Goal: Task Accomplishment & Management: Use online tool/utility

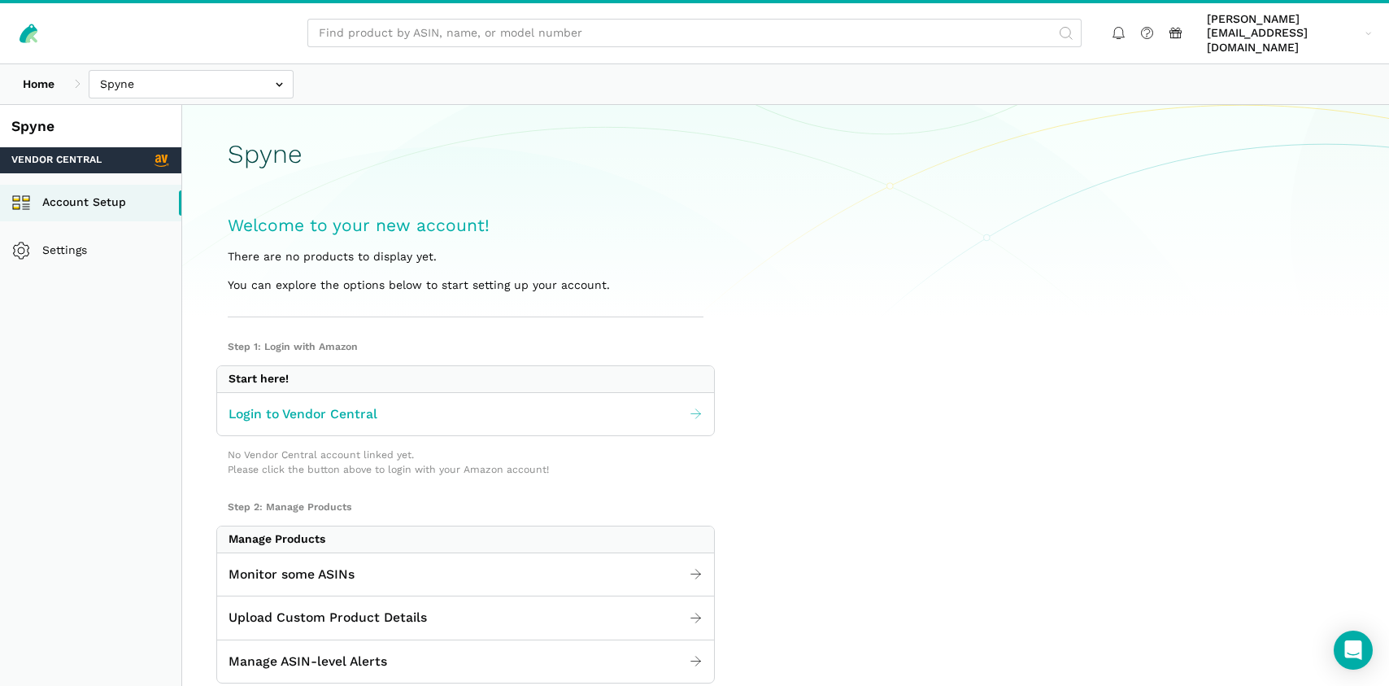
click at [351, 404] on span "Login to Vendor Central" at bounding box center [303, 414] width 149 height 20
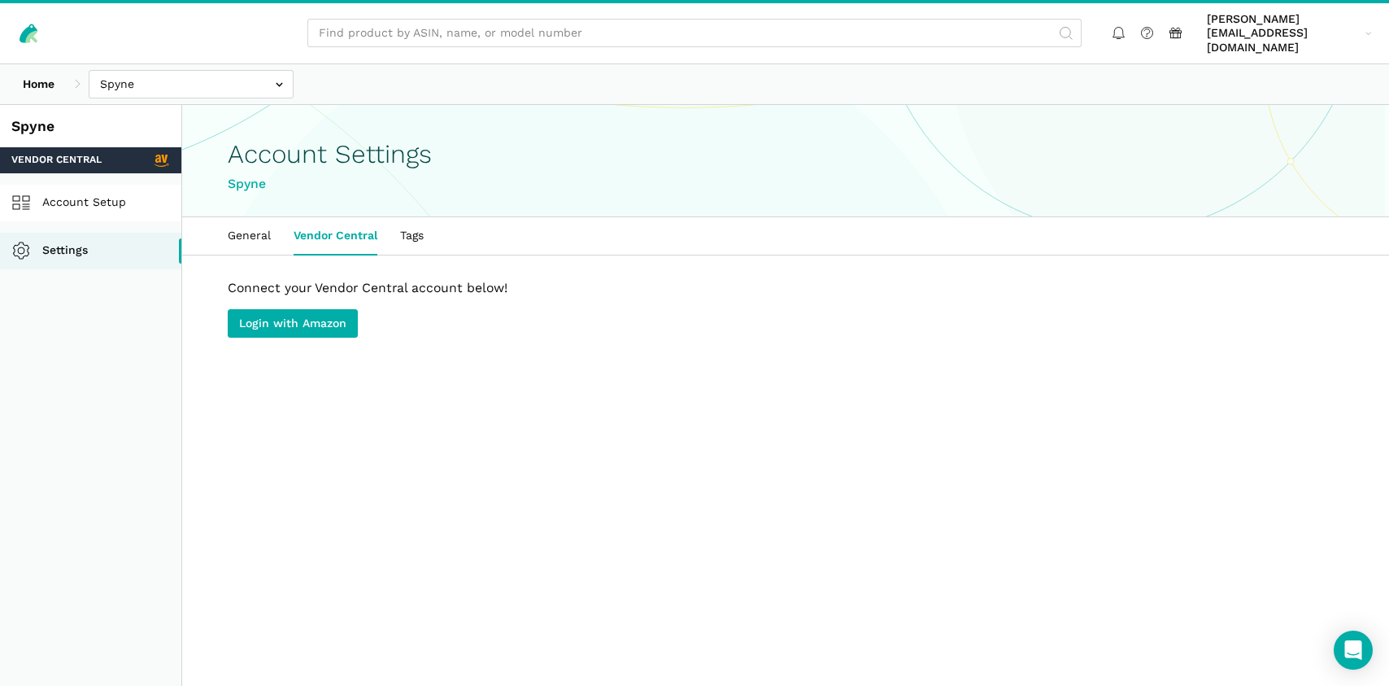
click at [89, 194] on link "Account Setup" at bounding box center [90, 203] width 181 height 37
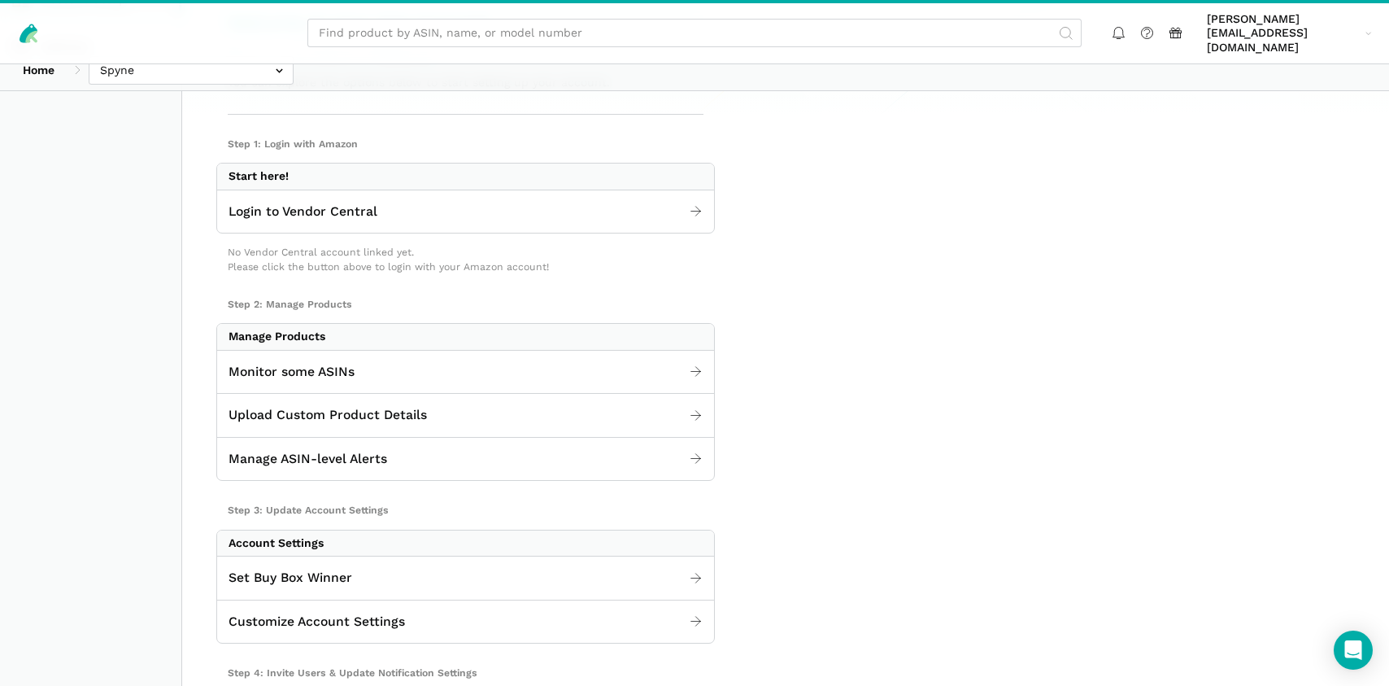
scroll to position [191, 0]
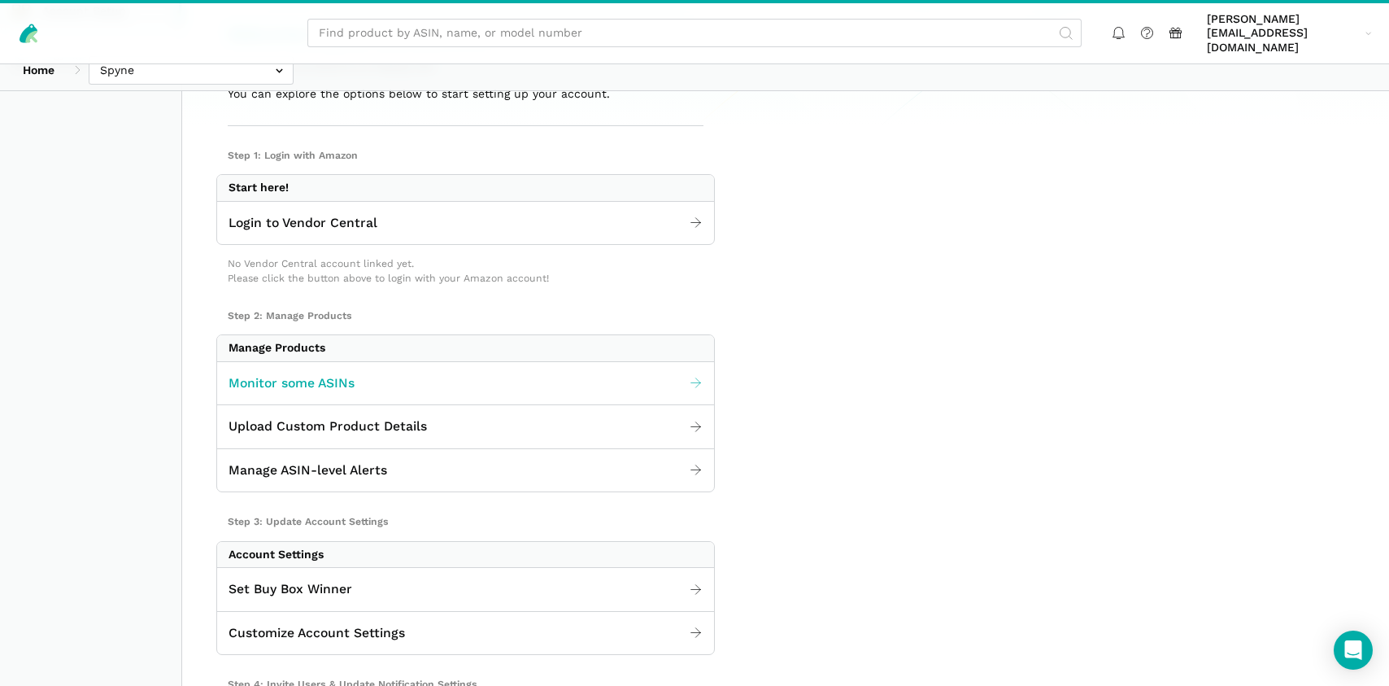
click at [311, 373] on span "Monitor some ASINs" at bounding box center [292, 383] width 126 height 20
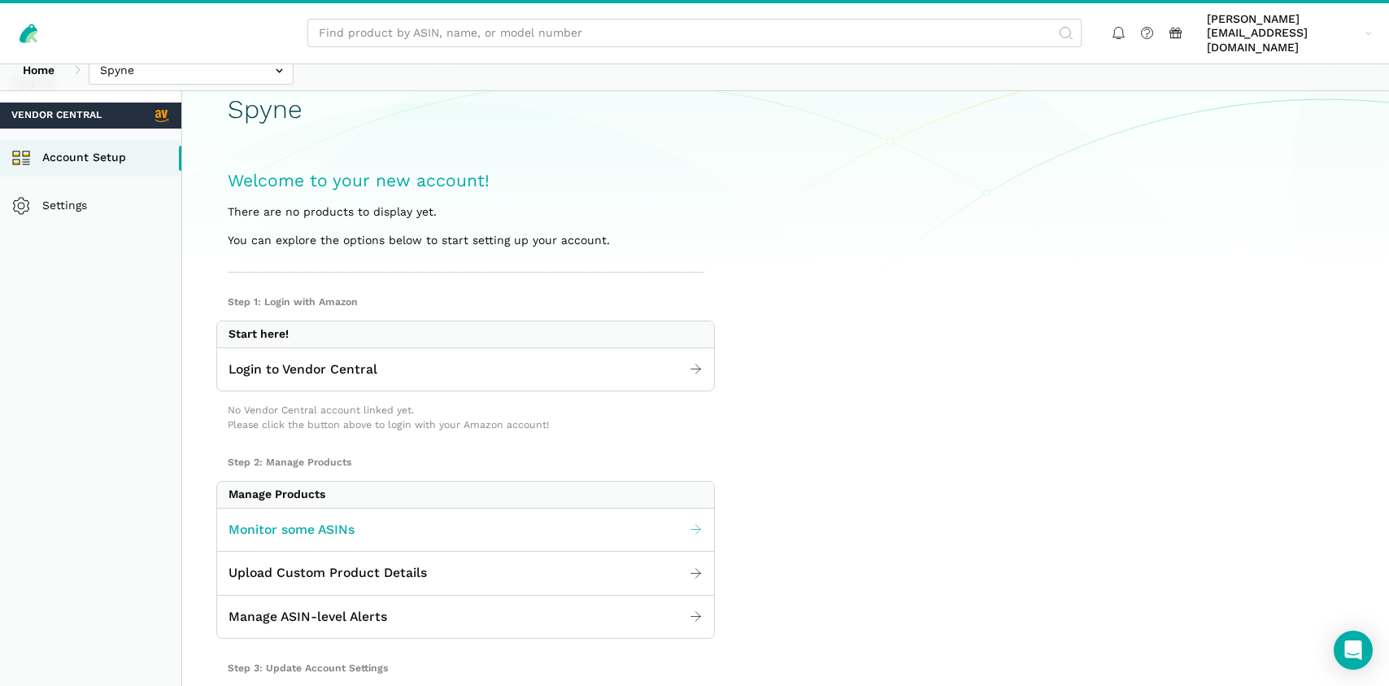
scroll to position [0, 0]
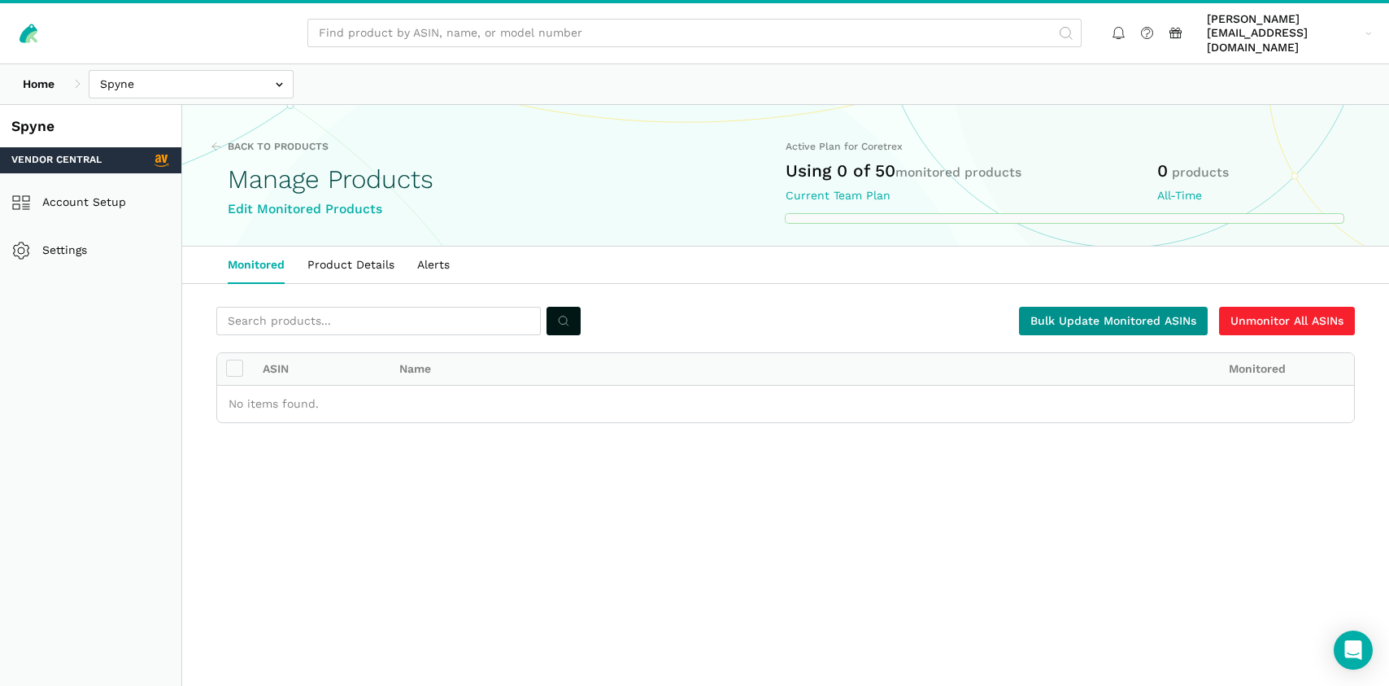
click at [1163, 307] on link "Bulk Update Monitored ASINs" at bounding box center [1113, 321] width 189 height 28
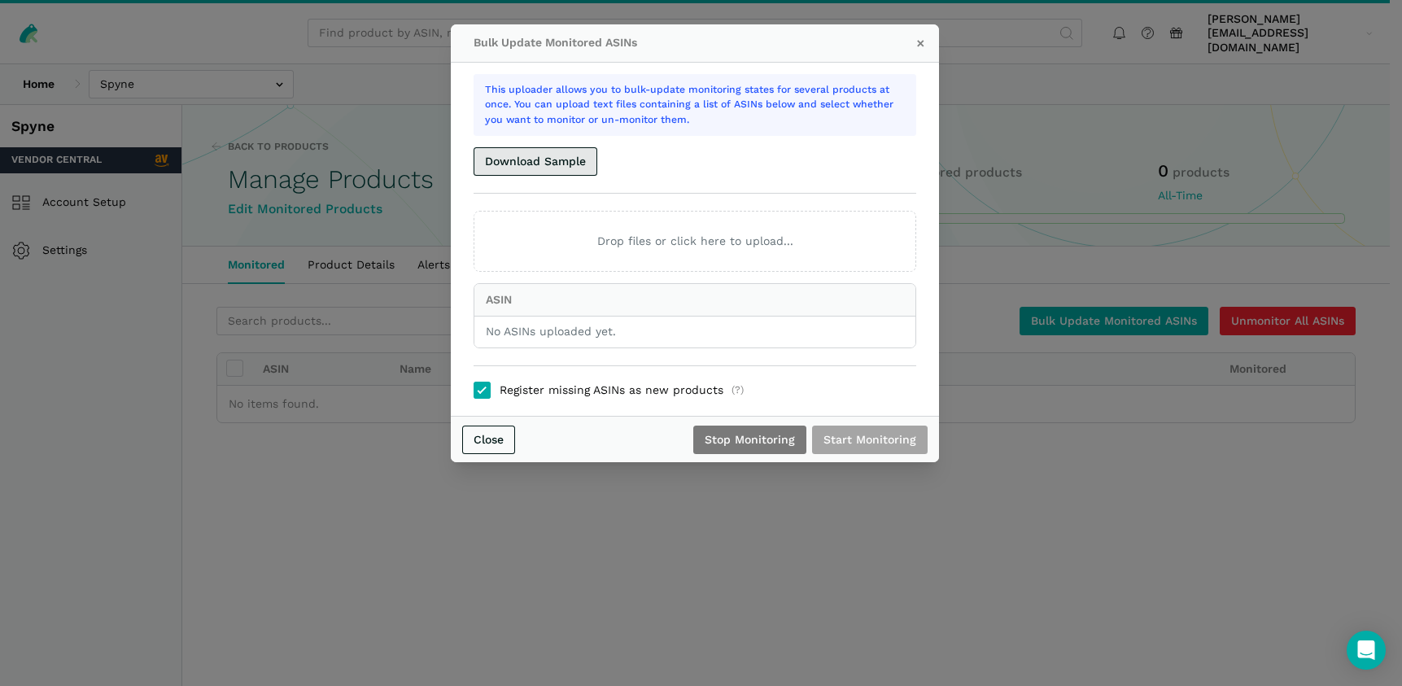
drag, startPoint x: 556, startPoint y: 164, endPoint x: 480, endPoint y: 187, distance: 79.0
click at [556, 164] on button "Download Sample" at bounding box center [535, 161] width 124 height 28
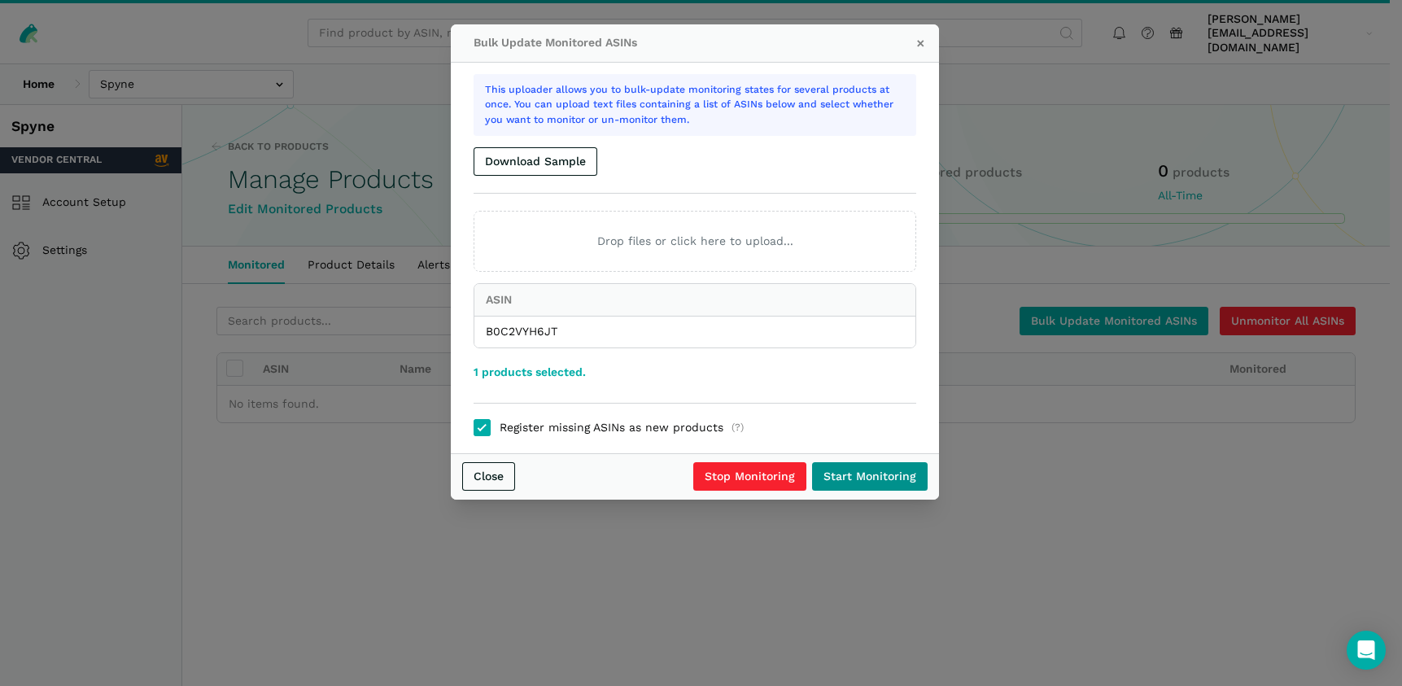
click at [842, 480] on input "Start Monitoring" at bounding box center [870, 476] width 116 height 28
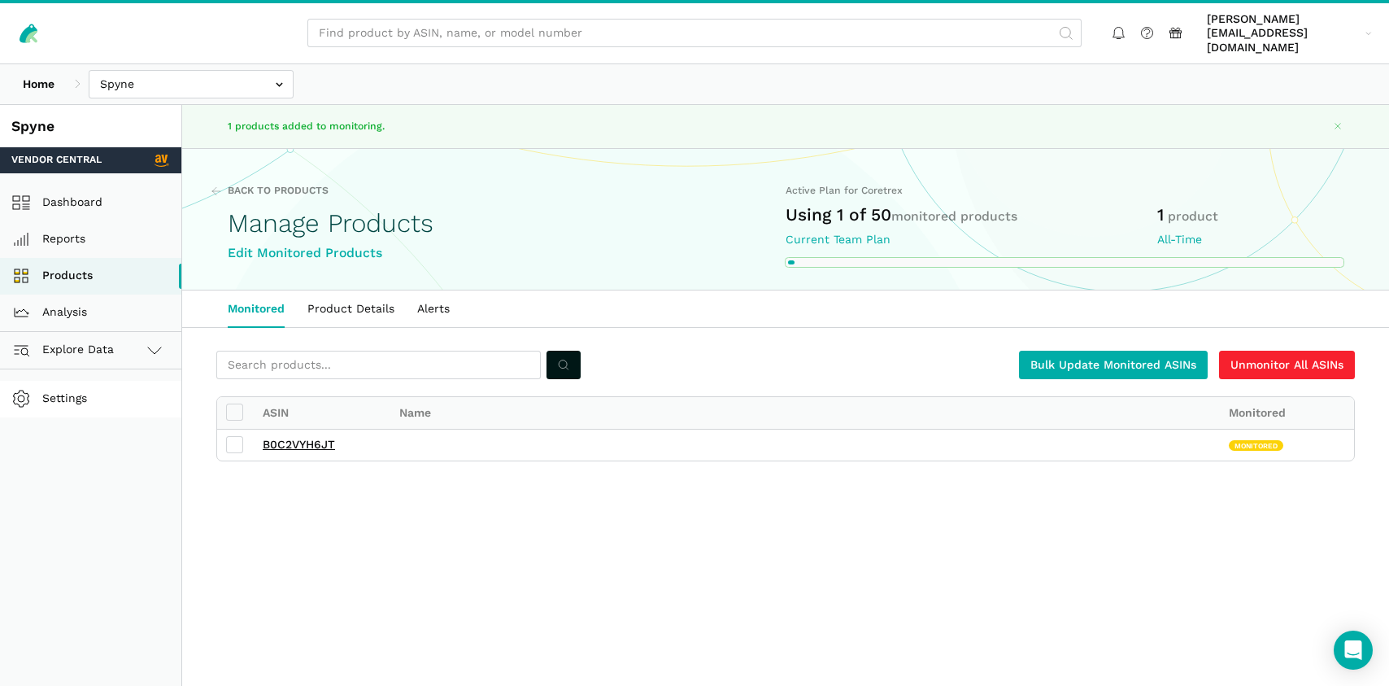
click at [120, 381] on link "Settings" at bounding box center [90, 399] width 181 height 37
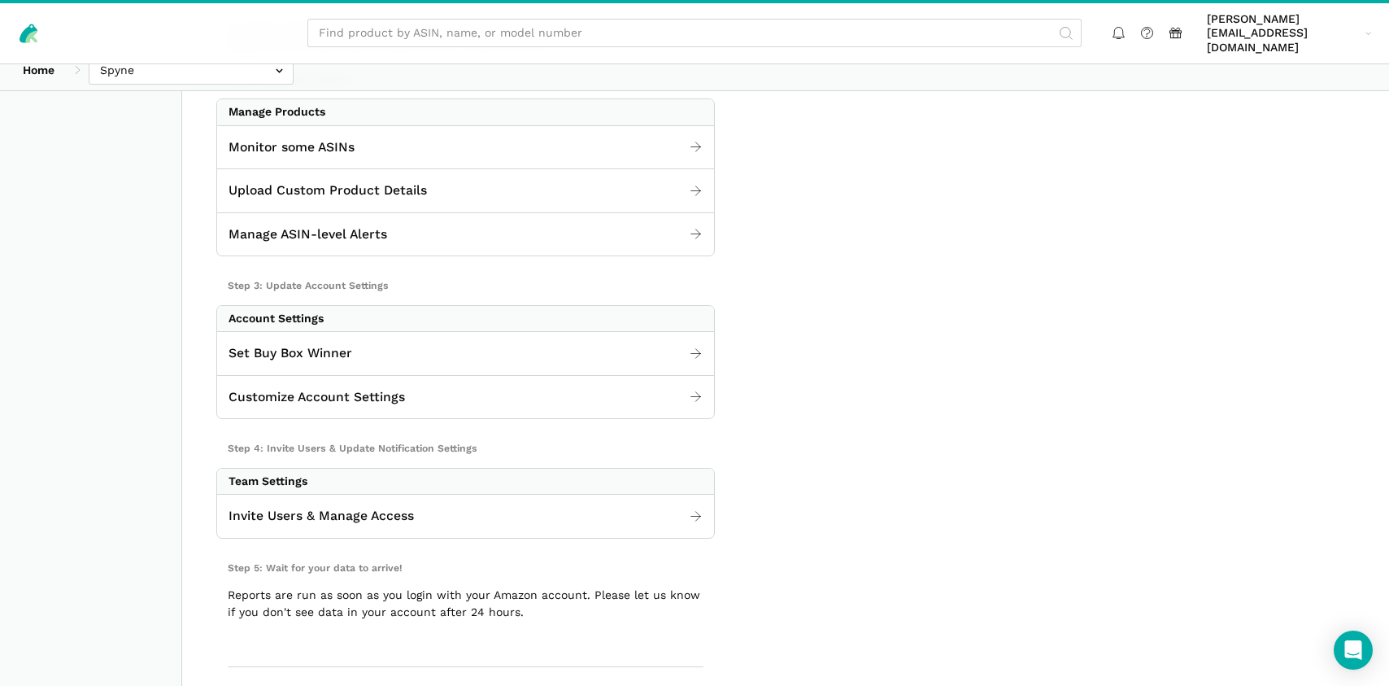
scroll to position [502, 0]
